Goal: Task Accomplishment & Management: Complete application form

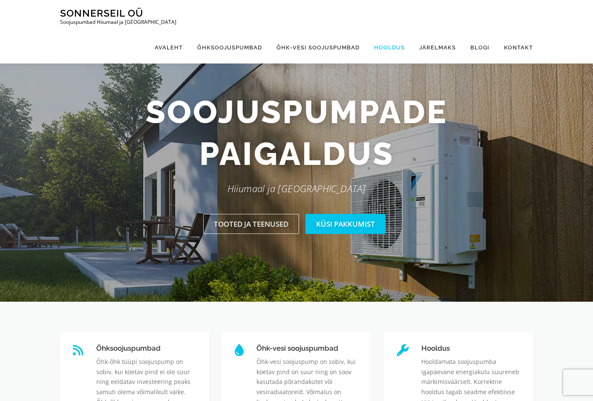
click at [395, 32] on link "Hooldus" at bounding box center [389, 48] width 45 height 32
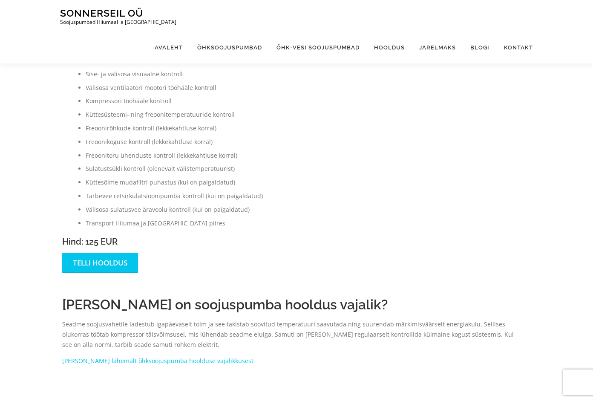
scroll to position [481, 0]
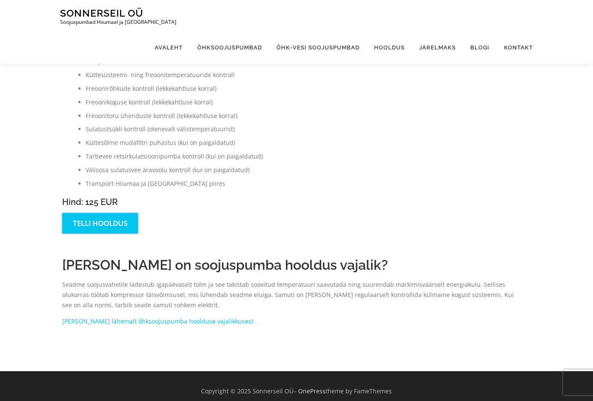
click at [100, 213] on link "Telli hooldus" at bounding box center [100, 223] width 76 height 20
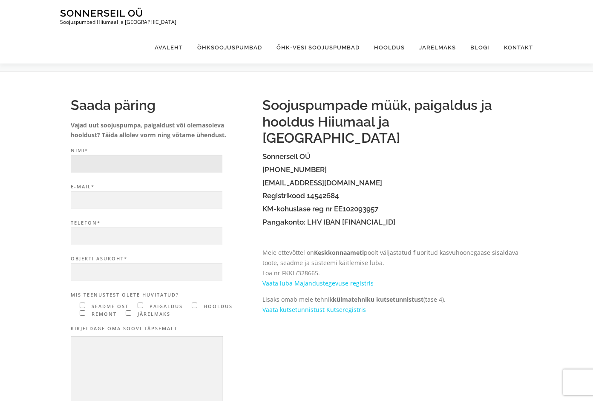
click at [140, 163] on input "Nimi*" at bounding box center [147, 164] width 152 height 18
type input "Tanel Tinits"
type input "tanel@atb.ee"
type input "56654573"
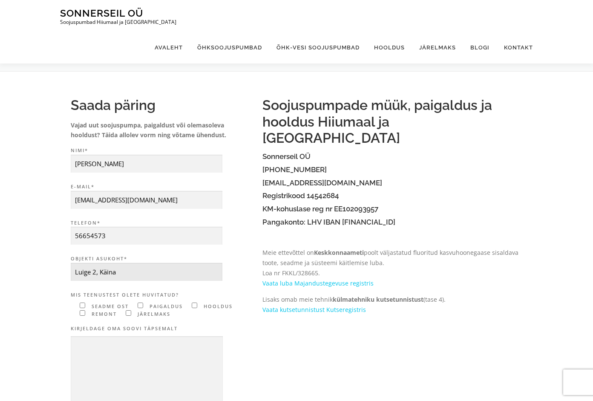
type input "Luige 2, Käina"
click at [195, 304] on input"] "Contact form" at bounding box center [195, 305] width 6 height 6
checkbox input"] "true"
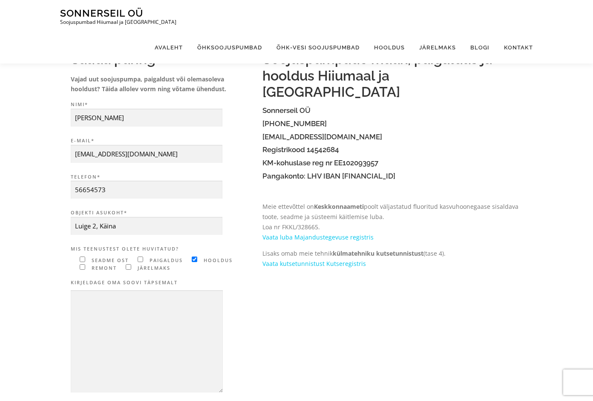
scroll to position [44, 0]
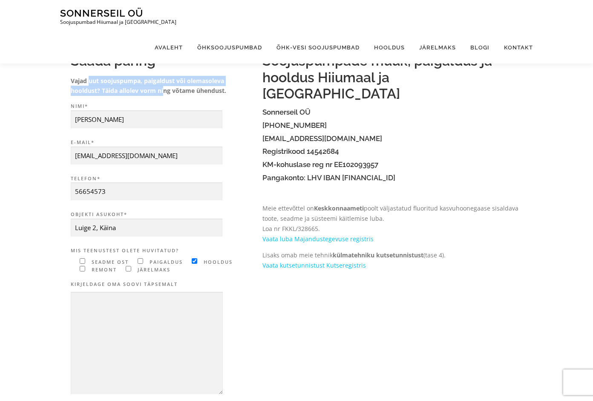
drag, startPoint x: 90, startPoint y: 79, endPoint x: 166, endPoint y: 88, distance: 77.1
click at [166, 88] on strong "Vajad uut soojuspumpa, paigaldust või olemasoleva hooldust? Täida allolev vorm …" at bounding box center [148, 86] width 155 height 18
click at [178, 89] on strong "Vajad uut soojuspumpa, paigaldust või olemasoleva hooldust? Täida allolev vorm …" at bounding box center [148, 86] width 155 height 18
drag, startPoint x: 178, startPoint y: 89, endPoint x: 103, endPoint y: 74, distance: 75.8
click at [104, 74] on div "Saada päring Vajad uut soojuspumpa, paigaldust või olemasoleva hooldust? Täida …" at bounding box center [162, 238] width 183 height 371
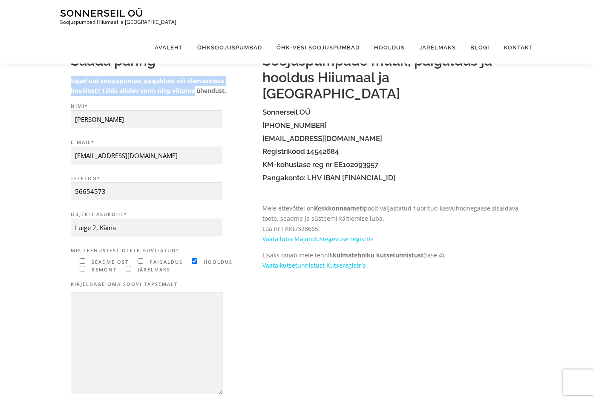
click at [87, 78] on strong "Vajad uut soojuspumpa, paigaldust või olemasoleva hooldust? Täida allolev vorm …" at bounding box center [148, 86] width 155 height 18
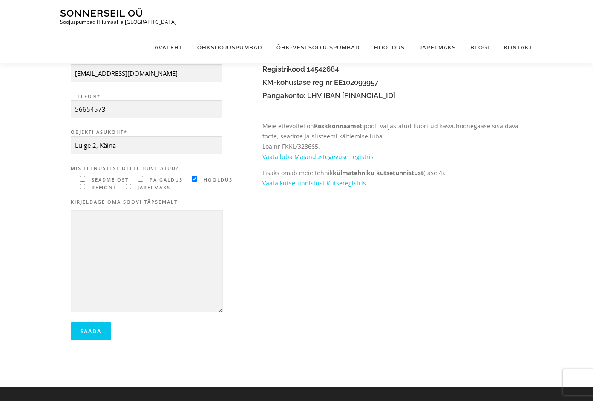
scroll to position [128, 0]
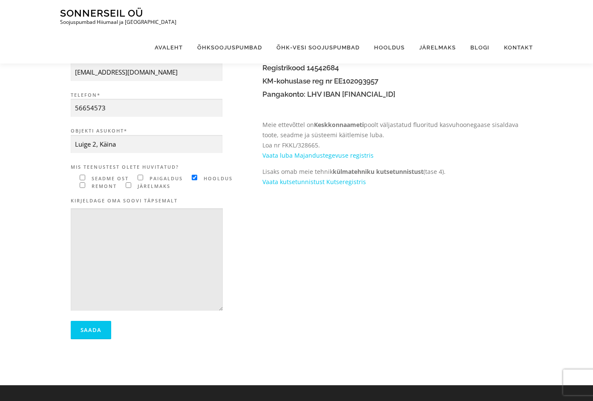
click at [81, 238] on textarea "Contact form" at bounding box center [147, 259] width 152 height 103
paste textarea "7h-08"
click at [140, 239] on textarea "Daikin Altherma õhk-vesi soojuspumba hooldus. Seade on varem mõned korrad näida…" at bounding box center [147, 259] width 152 height 103
click at [136, 246] on textarea "Daikin Altherma õhk-vesi soojuspumba hooldus. Seade on varem mõned korrad näida…" at bounding box center [147, 259] width 152 height 103
click at [109, 236] on textarea "Daikin Altherma õhk-vesi soojuspumba hooldus. Seade on varem mõned korrad näida…" at bounding box center [147, 259] width 152 height 103
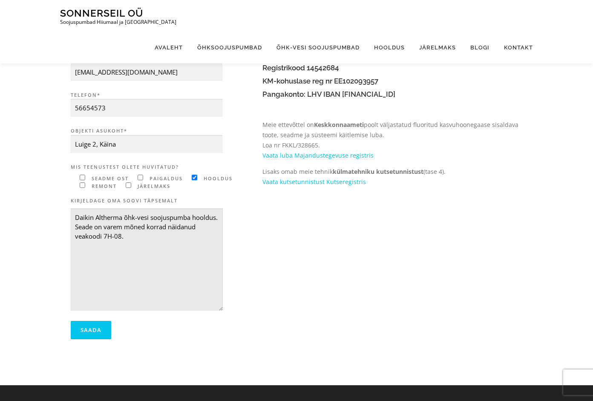
click at [109, 236] on textarea "Daikin Altherma õhk-vesi soojuspumba hooldus. Seade on varem mõned korrad näida…" at bounding box center [147, 259] width 152 height 103
type textarea "Daikin Altherma õhk-vesi soojuspumba hooldus. Seade on suve jooksul mõned korra…"
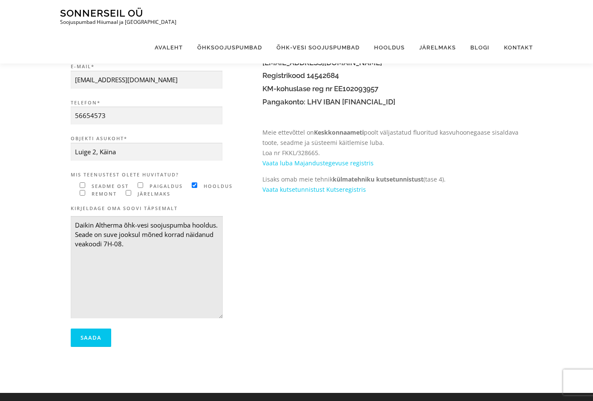
scroll to position [74, 0]
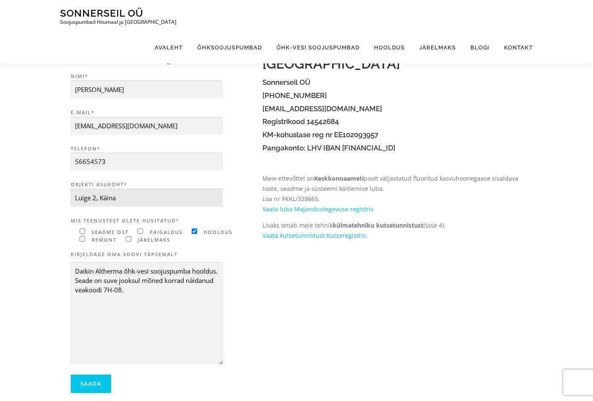
click at [146, 199] on input "Luige 2, Käina" at bounding box center [147, 198] width 152 height 18
click at [137, 179] on form "Nimi* Tanel Tinits E-mail* tanel@atb.ee Telefon* 56654573 Objekti asukoht* Luig…" at bounding box center [162, 232] width 183 height 321
click at [96, 384] on input "Saada" at bounding box center [91, 383] width 40 height 18
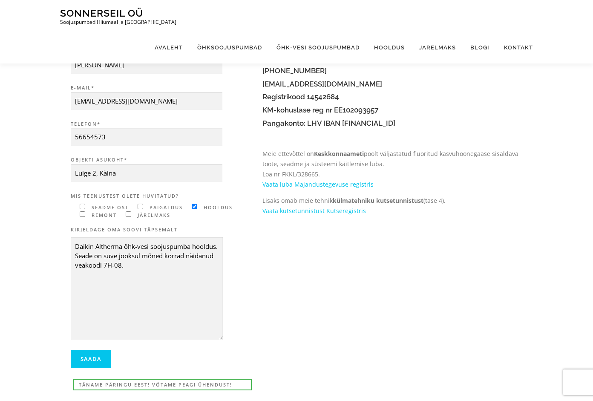
scroll to position [173, 0]
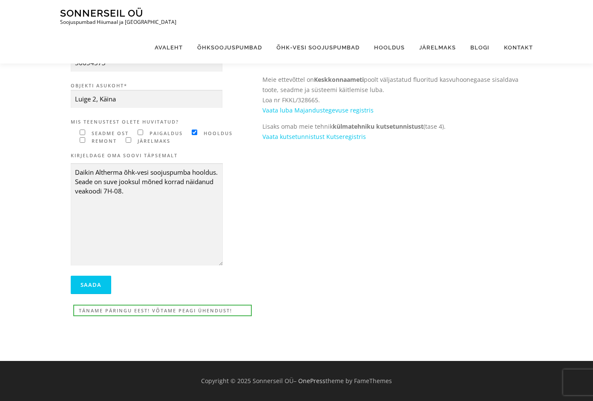
click at [261, 185] on div "Saada päring Vajad uut soojuspumpa, paigaldust või olemasoleva hooldust? Täida …" at bounding box center [162, 123] width 200 height 415
